Goal: Task Accomplishment & Management: Complete application form

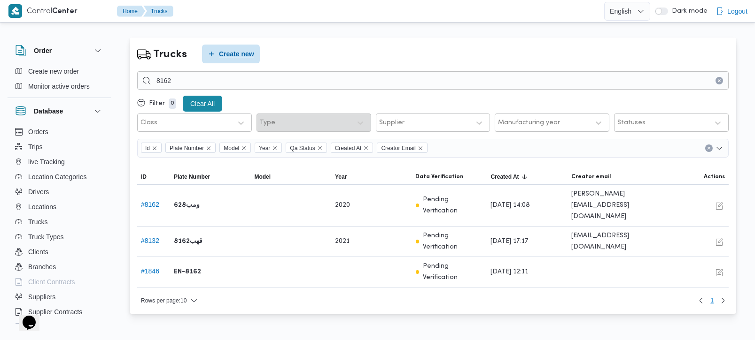
click at [221, 58] on span "Create new" at bounding box center [236, 53] width 35 height 11
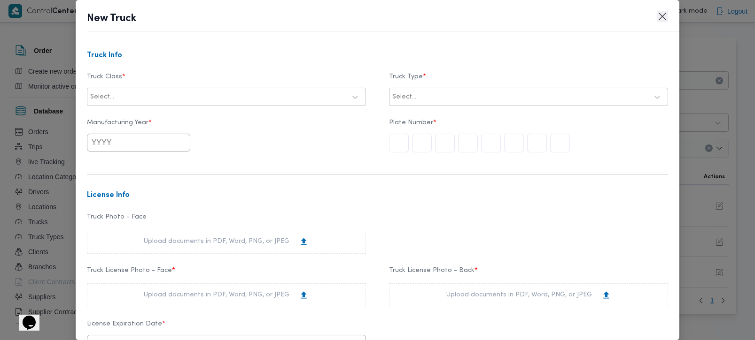
click at [657, 14] on button "Closes this modal window" at bounding box center [661, 16] width 11 height 11
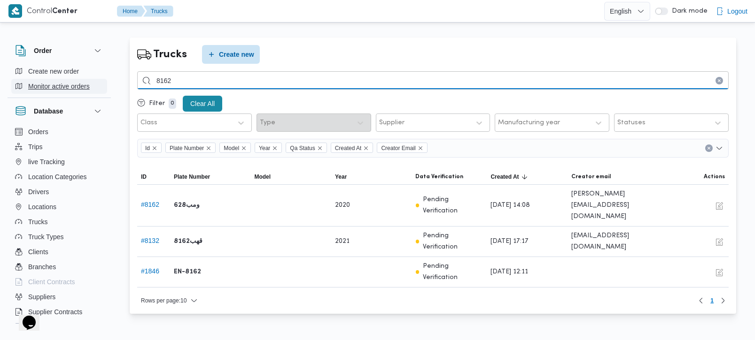
drag, startPoint x: 165, startPoint y: 79, endPoint x: 102, endPoint y: 88, distance: 63.5
click at [102, 88] on div "Order Create new order Monitor active orders Database Orders Trips live Trackin…" at bounding box center [377, 179] width 755 height 298
type input "8315"
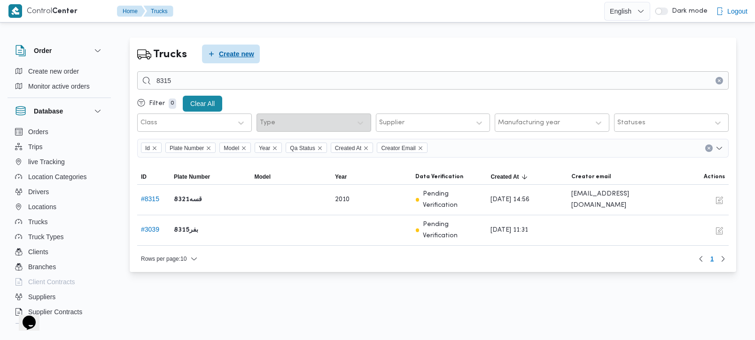
click at [233, 55] on span "Create new" at bounding box center [236, 53] width 35 height 11
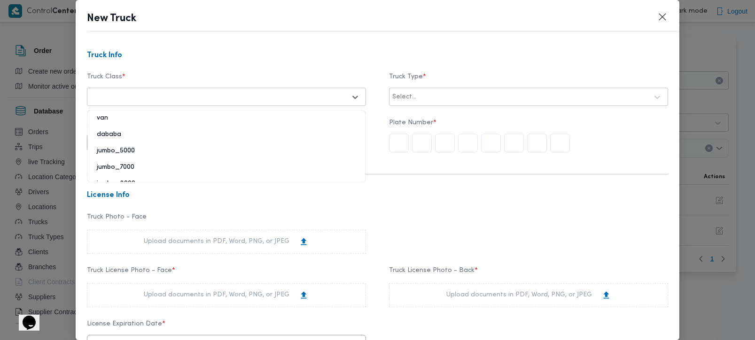
click at [167, 93] on div at bounding box center [217, 97] width 255 height 9
click at [121, 163] on div "jumbo_7000" at bounding box center [226, 171] width 278 height 16
click at [449, 99] on div at bounding box center [533, 97] width 230 height 9
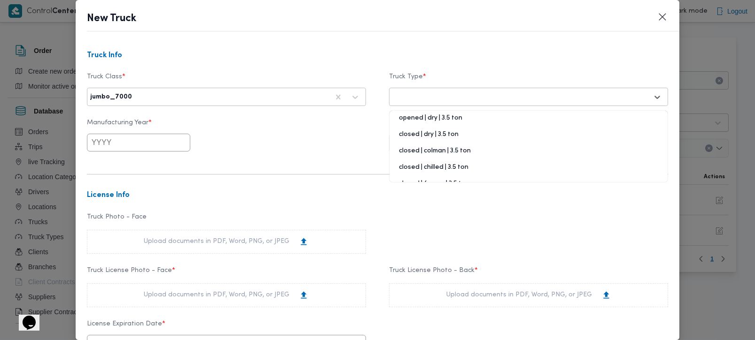
click at [436, 121] on div "opened | dry | 3.5 ton" at bounding box center [528, 122] width 278 height 16
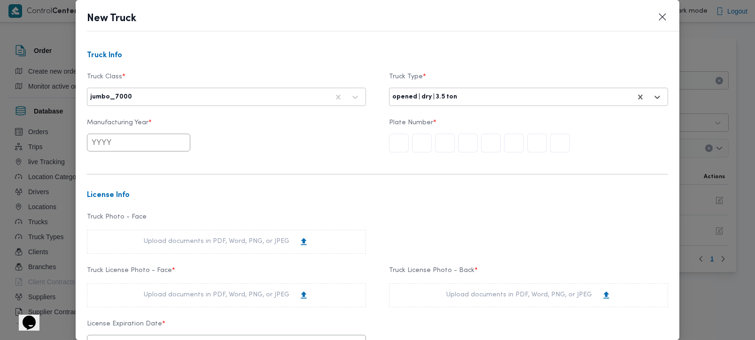
click at [95, 147] on input "text" at bounding box center [138, 143] width 103 height 18
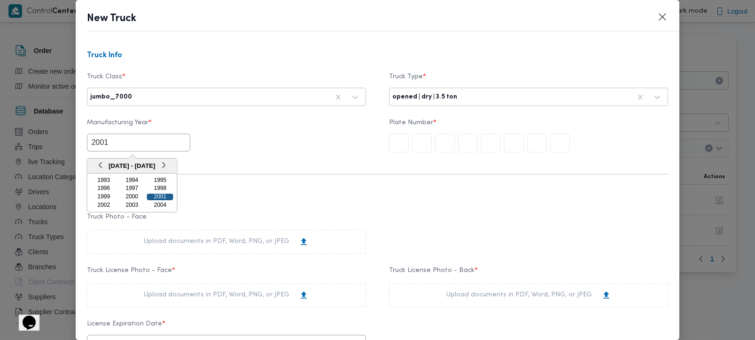
type input "2001"
click at [168, 194] on div "2001" at bounding box center [160, 197] width 26 height 7
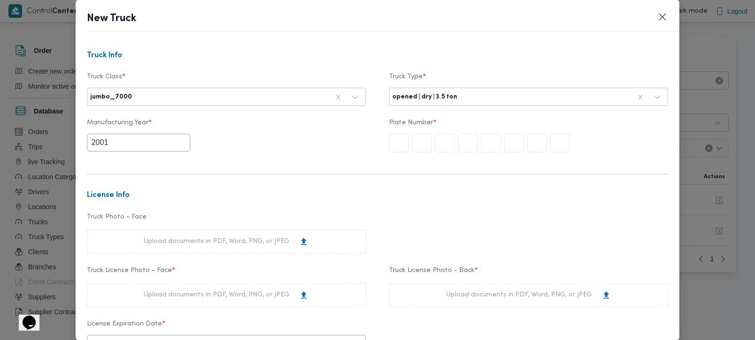
click at [552, 139] on input "text" at bounding box center [560, 143] width 20 height 19
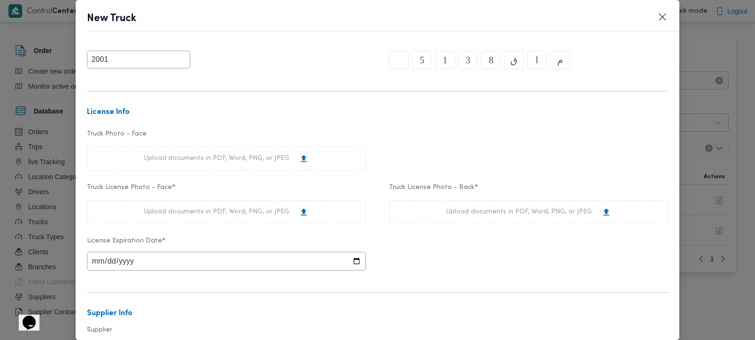
scroll to position [110, 0]
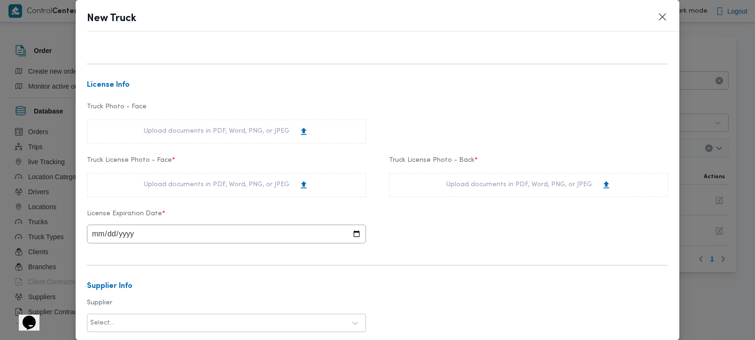
click at [202, 185] on div "Upload documents in PDF, Word, PNG, or JPEG" at bounding box center [226, 185] width 165 height 10
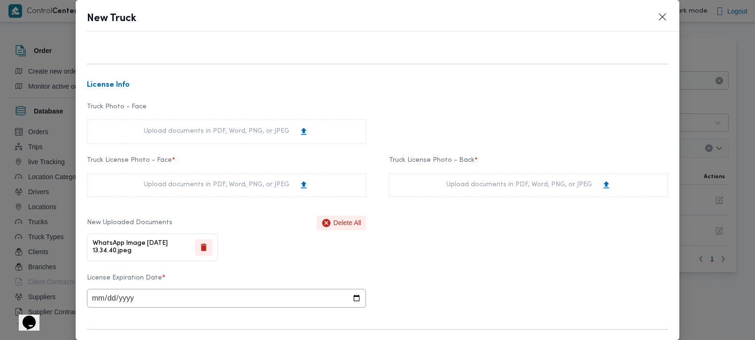
click at [440, 184] on div "Upload documents in PDF, Word, PNG, or JPEG" at bounding box center [528, 185] width 279 height 24
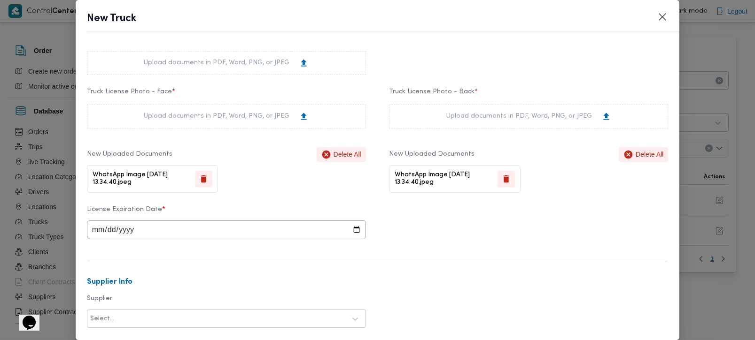
scroll to position [276, 0]
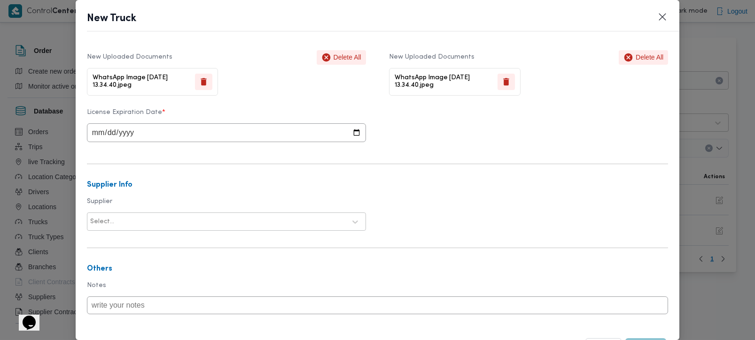
click at [98, 137] on input "date" at bounding box center [226, 132] width 279 height 19
type input "[DATE]"
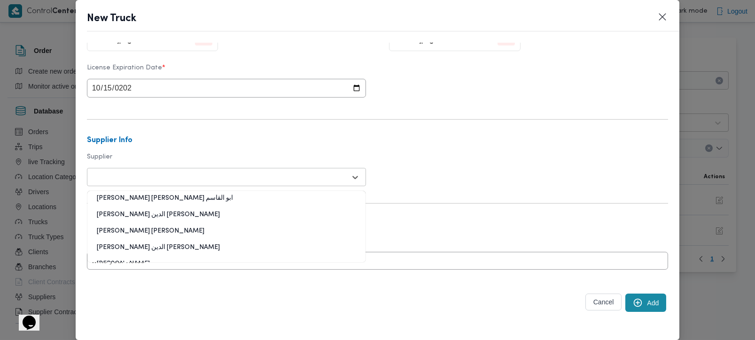
click at [135, 173] on div at bounding box center [217, 177] width 255 height 9
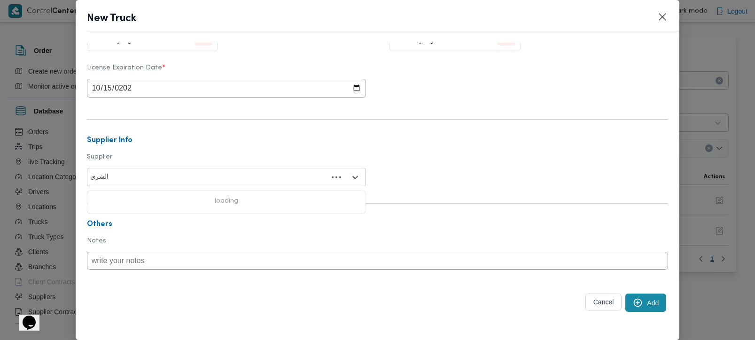
type input "الشريف"
click at [140, 196] on div "[PERSON_NAME]" at bounding box center [226, 202] width 278 height 16
click at [633, 299] on icon "submit" at bounding box center [637, 303] width 10 height 10
